Goal: Task Accomplishment & Management: Complete application form

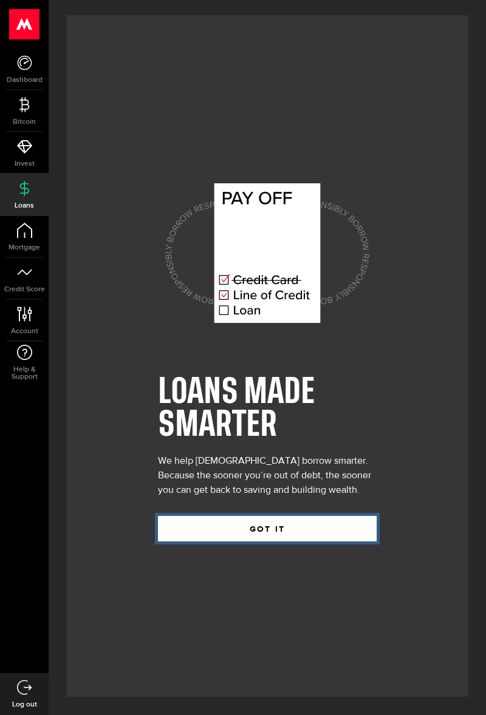
click at [306, 541] on button "GOT IT" at bounding box center [267, 528] width 219 height 25
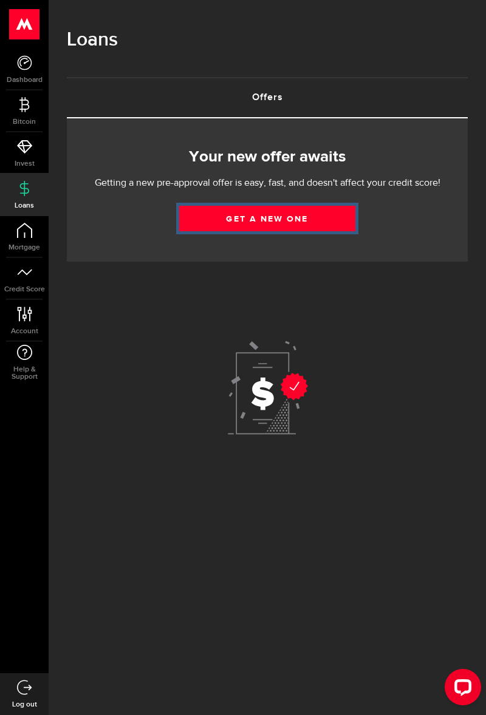
click at [314, 222] on link "Get a new one" at bounding box center [267, 218] width 176 height 25
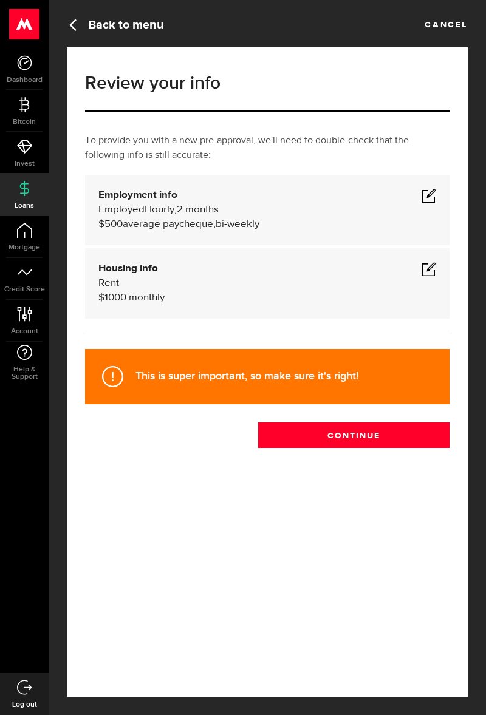
click at [310, 226] on div "$500 average paycheque, bi-weekly" at bounding box center [267, 224] width 338 height 15
click at [430, 202] on span at bounding box center [428, 195] width 15 height 15
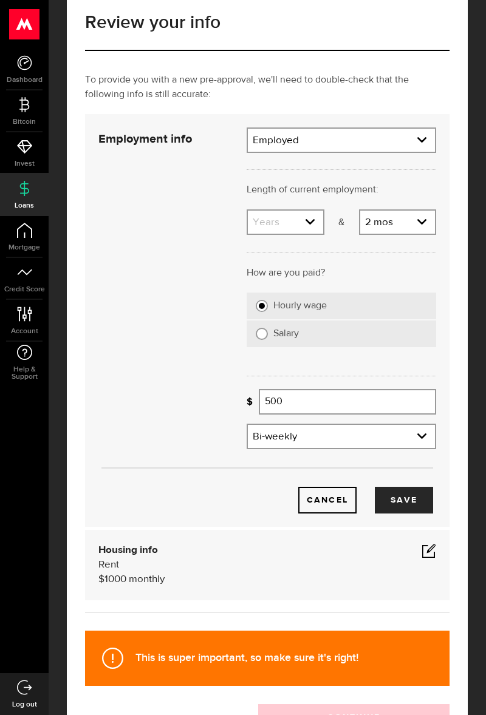
scroll to position [63, 0]
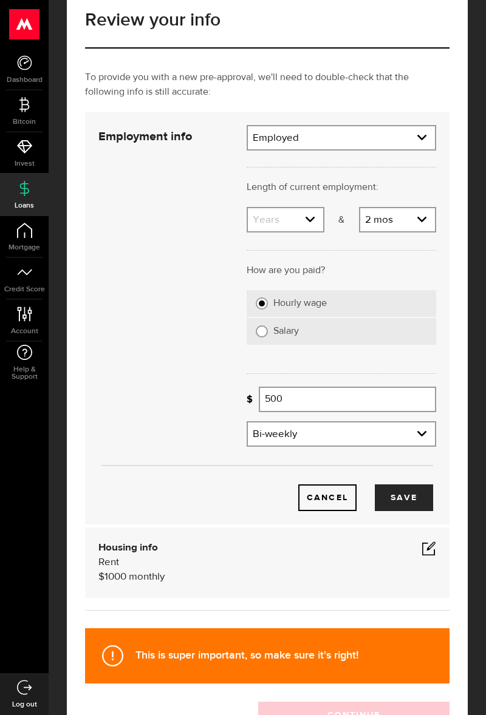
click at [314, 228] on select "Years 0 yrs 1 yr 2 yrs 3 yrs 4 yrs 5 yrs 6 yrs 7 yrs 8 yrs 9 yrs 10+ yrs" at bounding box center [285, 220] width 75 height 25
select select "4"
click at [409, 232] on select "Months 0 mos 1 mo 2 mos 3 mos 4 mos 5 mos 6 mos 7 mos 8 mos 9 mos 10 mos 11 mos" at bounding box center [397, 220] width 75 height 25
select select "9"
click at [358, 402] on input "500" at bounding box center [347, 399] width 177 height 25
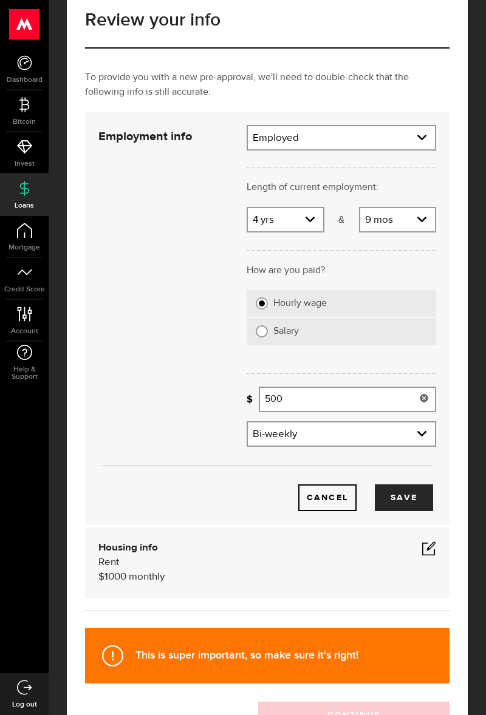
click at [430, 403] on div at bounding box center [424, 399] width 24 height 25
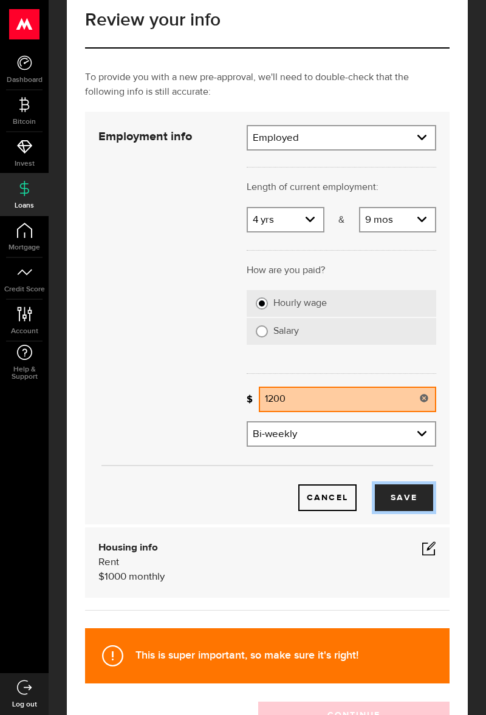
click at [414, 503] on button "Save" at bounding box center [404, 497] width 58 height 27
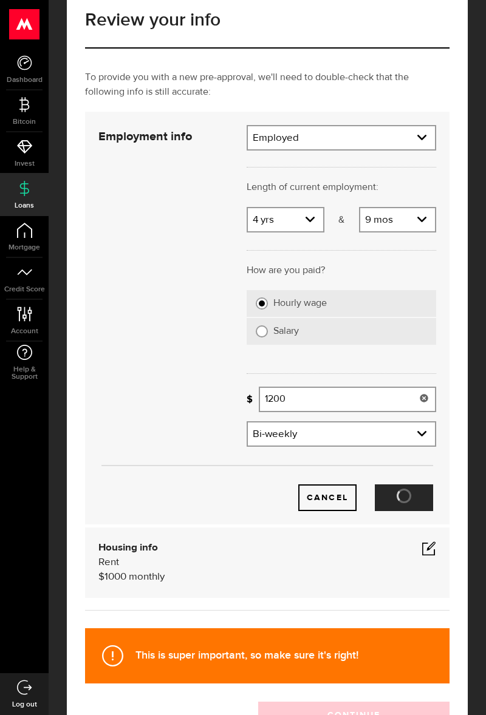
type input "1,200"
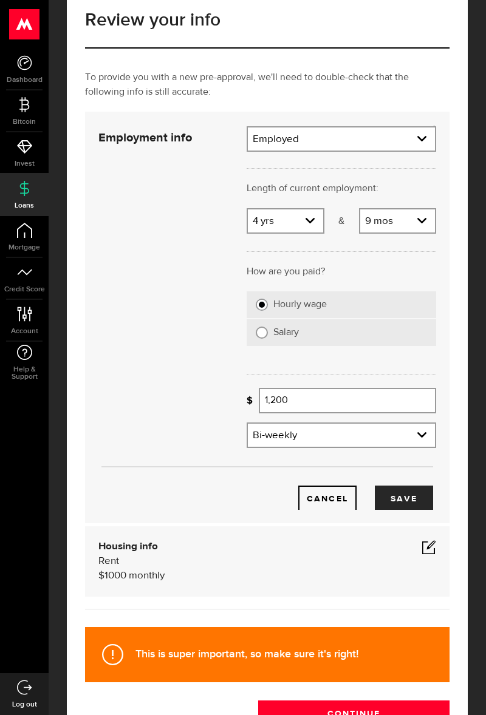
scroll to position [0, 0]
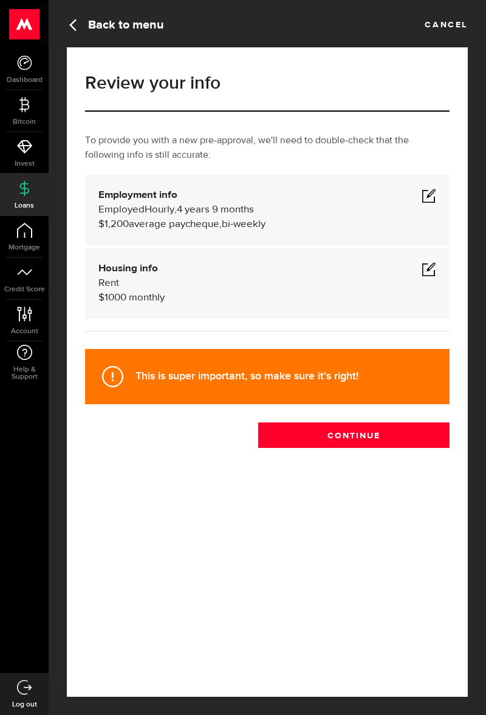
click at [341, 306] on div "Housing info Rent $ 1000 monthly Housing info Residential status What's your re…" at bounding box center [267, 283] width 364 height 70
click at [430, 274] on span at bounding box center [428, 269] width 15 height 15
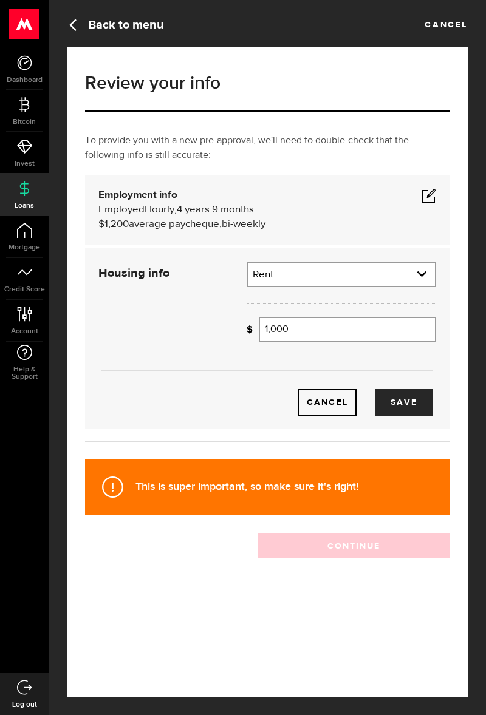
click at [355, 333] on input "1,000" at bounding box center [347, 329] width 177 height 25
type input "1000"
click at [424, 336] on div at bounding box center [424, 329] width 24 height 25
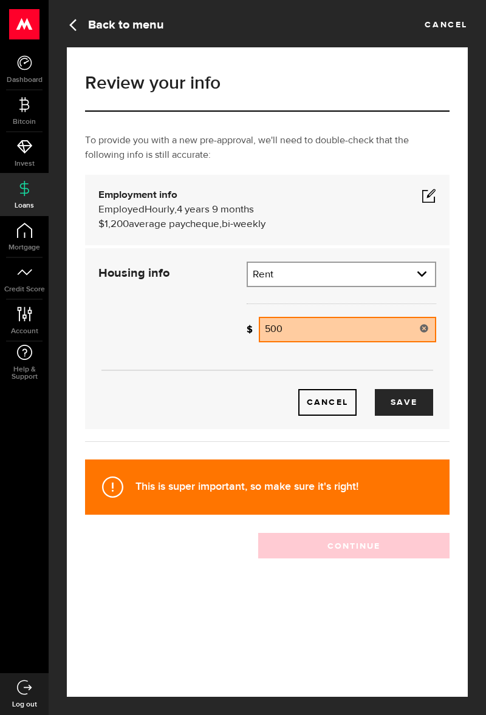
type input "500"
click at [414, 405] on button "Save" at bounding box center [404, 402] width 58 height 27
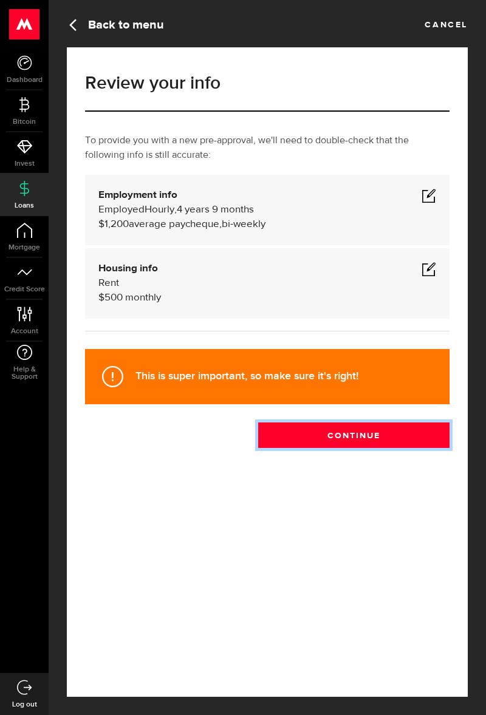
click at [381, 439] on button "Continue" at bounding box center [353, 435] width 191 height 25
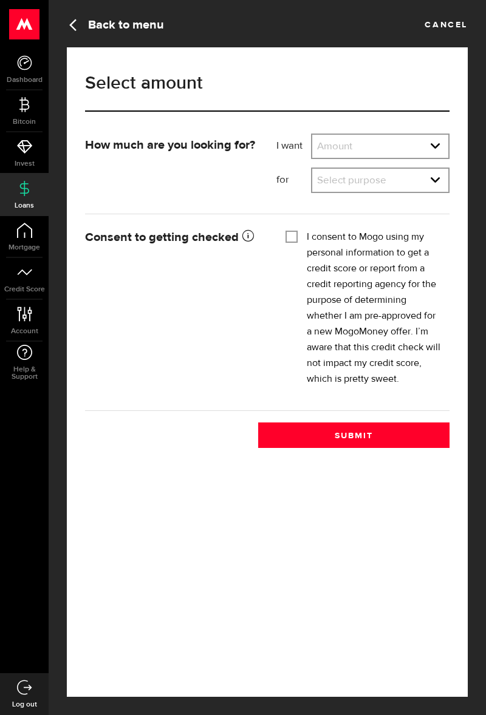
click at [427, 155] on select "Amount $500 $1000 $2000 $3000 $4000 $5000 $6000 $7000 $8000 $9000 $10000 $11000…" at bounding box center [380, 147] width 136 height 25
select select "2000"
click at [414, 187] on select "Select purpose Credit Card Refinancing/Pay Off Credit Cards Debt Consolidation …" at bounding box center [380, 181] width 136 height 25
select select "Other Purpose"
click at [287, 241] on input "I consent to Mogo using my personal information to get a credit score or report…" at bounding box center [291, 235] width 12 height 12
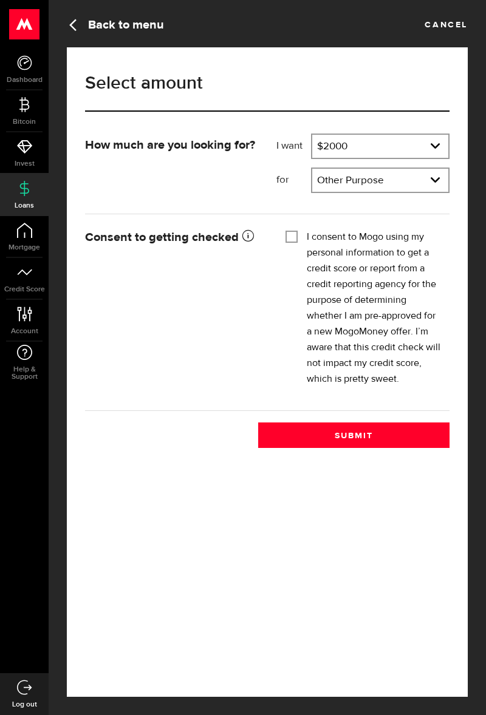
checkbox input "true"
click at [403, 440] on button "Submit" at bounding box center [353, 435] width 191 height 25
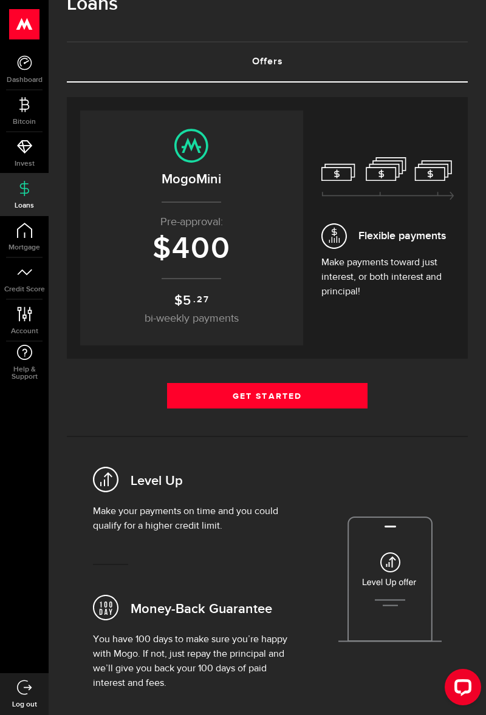
scroll to position [36, 0]
